Goal: Register for event/course

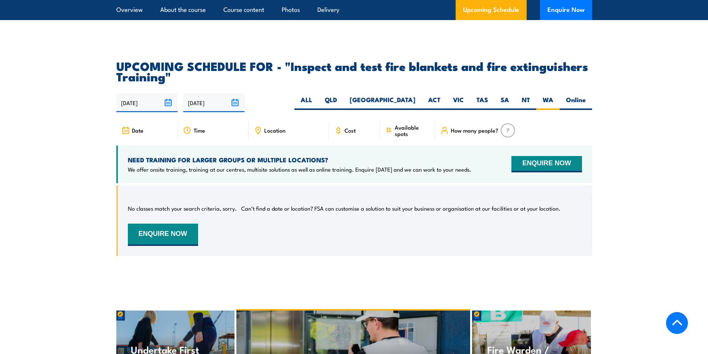
scroll to position [1215, 0]
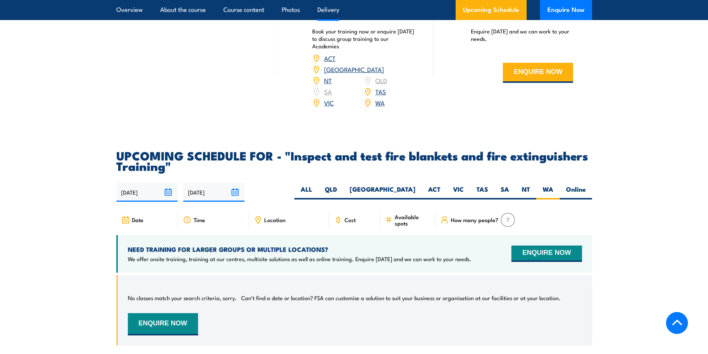
click at [263, 229] on div "Location" at bounding box center [289, 220] width 80 height 18
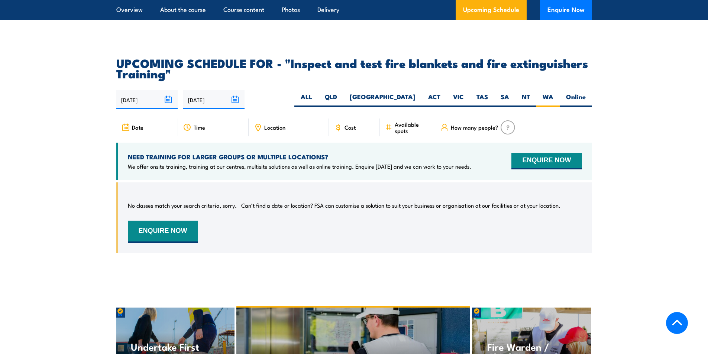
scroll to position [1290, 0]
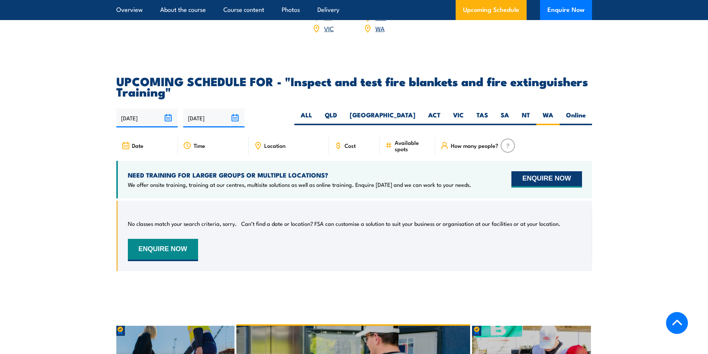
click at [535, 188] on button "ENQUIRE NOW" at bounding box center [546, 179] width 70 height 16
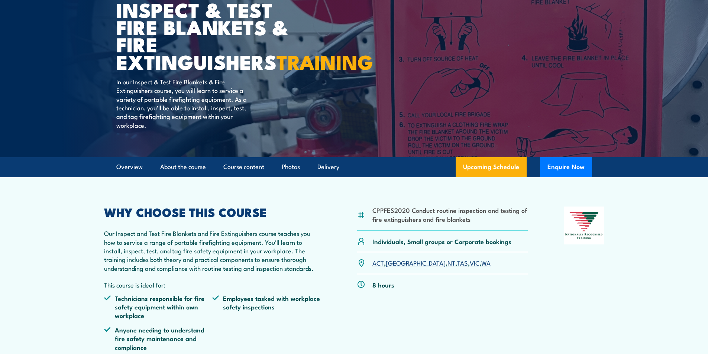
scroll to position [63, 0]
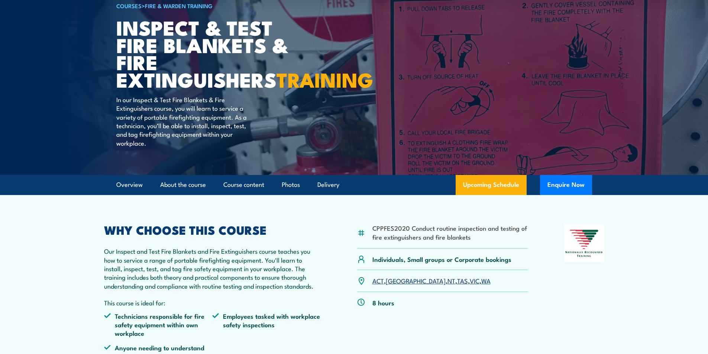
click at [481, 285] on link "WA" at bounding box center [485, 280] width 9 height 9
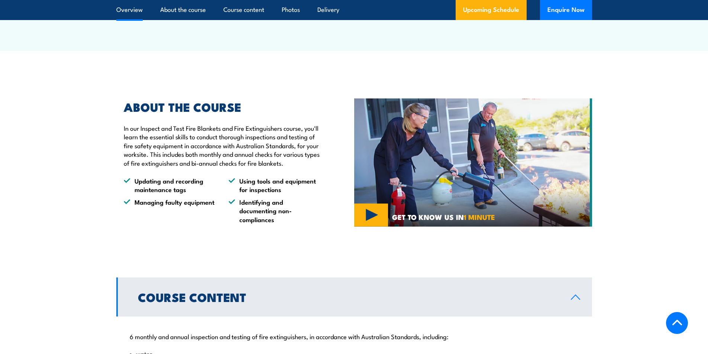
scroll to position [488, 0]
